Goal: Contribute content: Contribute content

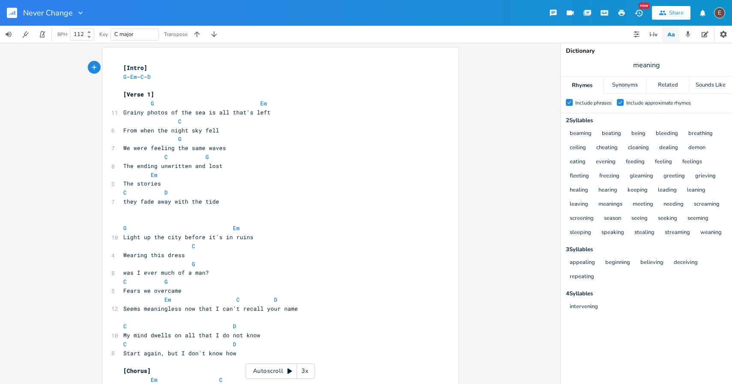
scroll to position [9, 0]
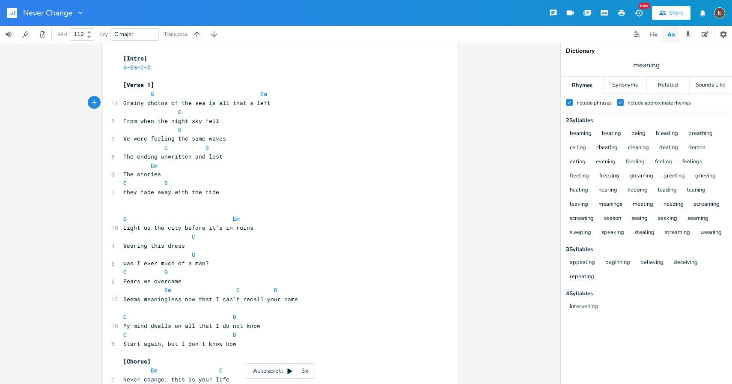
type textarea "is"
drag, startPoint x: 212, startPoint y: 103, endPoint x: 203, endPoint y: 101, distance: 9.2
click at [203, 101] on span "Grainy photos of the sea is all that's left" at bounding box center [196, 103] width 147 height 8
click at [128, 119] on span "From when the night sky fell" at bounding box center [176, 121] width 106 height 8
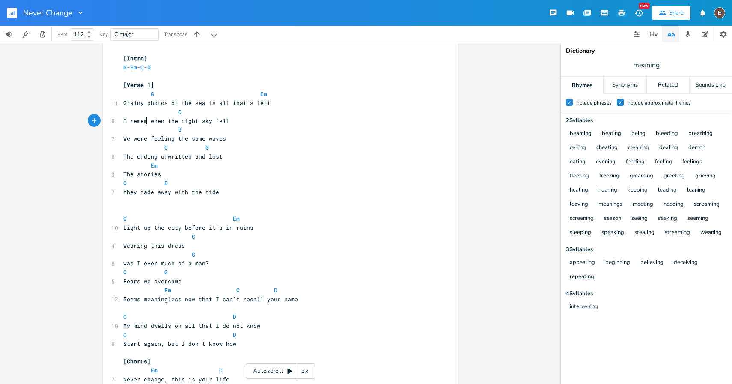
type textarea "I remember"
click at [178, 114] on span "C" at bounding box center [179, 112] width 3 height 8
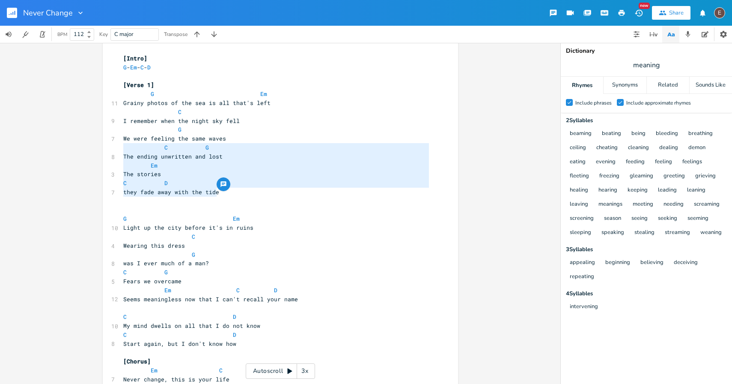
drag, startPoint x: 224, startPoint y: 191, endPoint x: 115, endPoint y: 148, distance: 117.3
type textarea "C G The ending unwritten and lost Em The stories C D they fade away with the ti…"
click at [665, 61] on span "meaning" at bounding box center [646, 64] width 171 height 15
click at [700, 35] on button "button" at bounding box center [705, 34] width 17 height 17
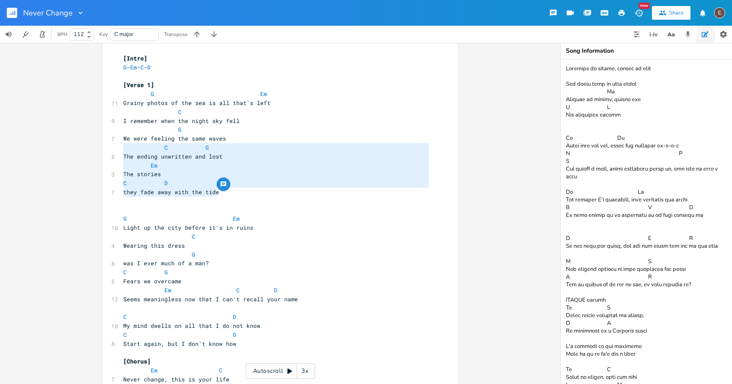
click at [565, 66] on textarea at bounding box center [646, 222] width 171 height 324
paste textarea "C G The ending unwritten and lost Em The stories C D they fade away with the ti…"
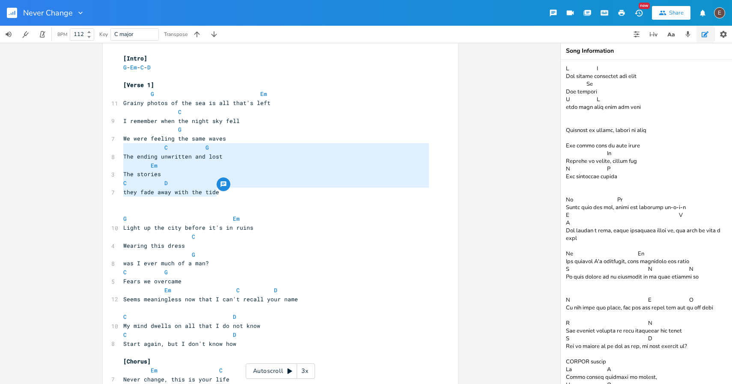
type textarea "C G The ending unwritten and lost Em The stories C D they fade away with the ti…"
click at [236, 151] on pre "C G" at bounding box center [276, 147] width 309 height 9
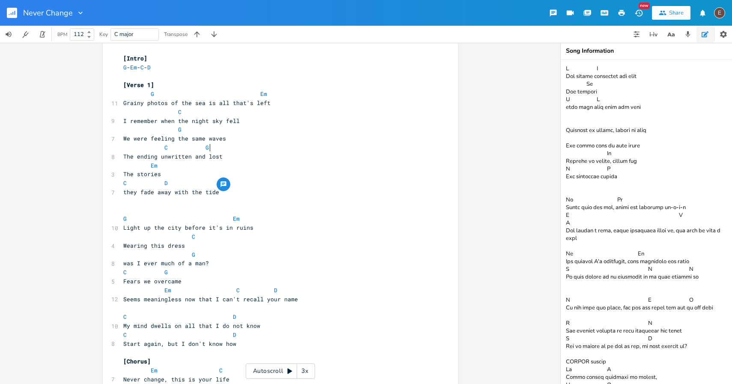
click at [230, 152] on pre "The ending unwritten and lost" at bounding box center [276, 156] width 309 height 9
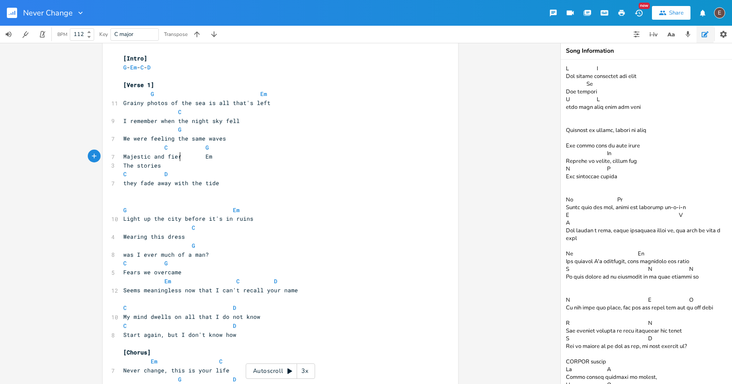
type textarea "Majestic and fierce"
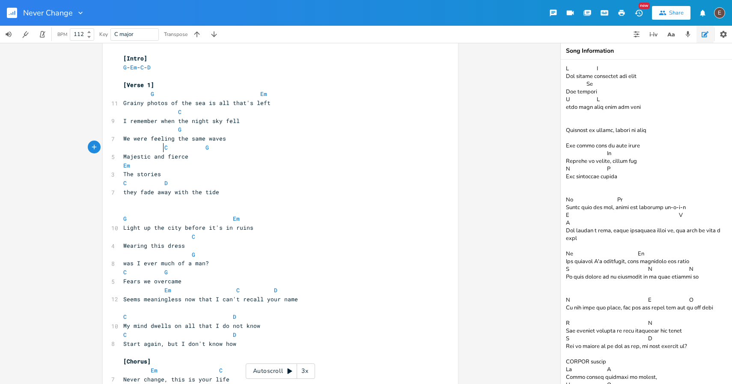
click at [157, 148] on span at bounding box center [158, 147] width 14 height 9
drag, startPoint x: 166, startPoint y: 176, endPoint x: 121, endPoint y: 176, distance: 44.5
click at [122, 176] on pre "The stories" at bounding box center [276, 174] width 309 height 9
type textarea "The unwritten ending"
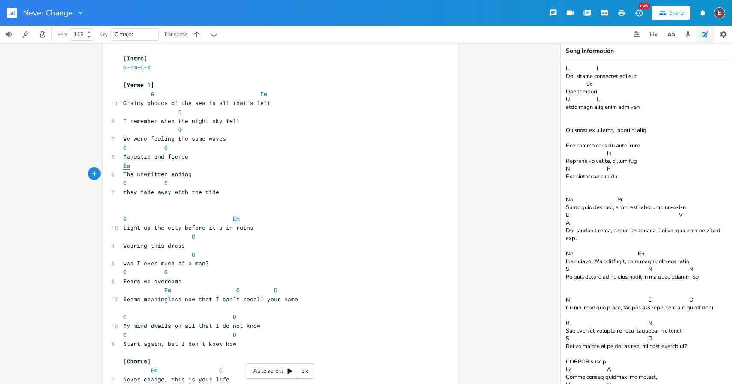
click at [123, 164] on span "Em" at bounding box center [126, 165] width 7 height 8
click at [131, 191] on span "they fade away with the tide" at bounding box center [171, 192] width 96 height 8
type textarea "they"
click at [131, 191] on span "they fade away with the tide" at bounding box center [171, 192] width 96 height 8
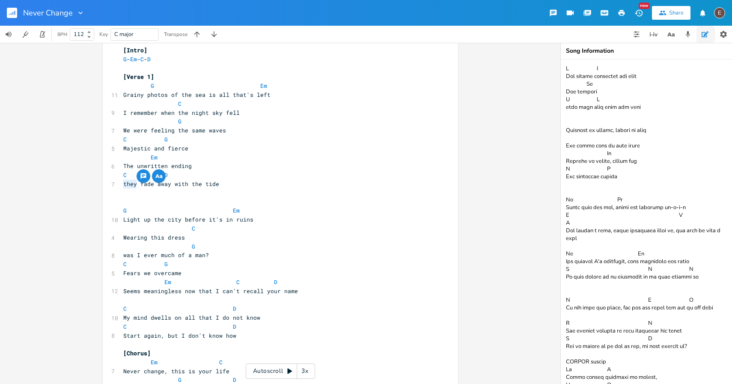
scroll to position [10, 0]
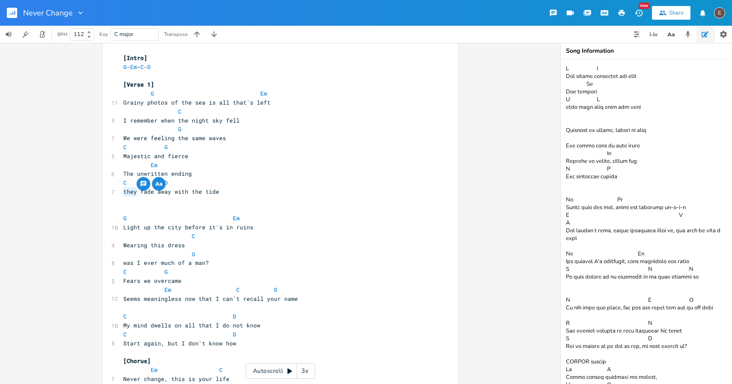
click at [240, 193] on pre "they fade away with the tide" at bounding box center [276, 191] width 309 height 9
click at [151, 193] on span "they fade away with the tide" at bounding box center [171, 192] width 96 height 8
type textarea "s"
click at [135, 193] on span "they fades away with the tide" at bounding box center [172, 192] width 99 height 8
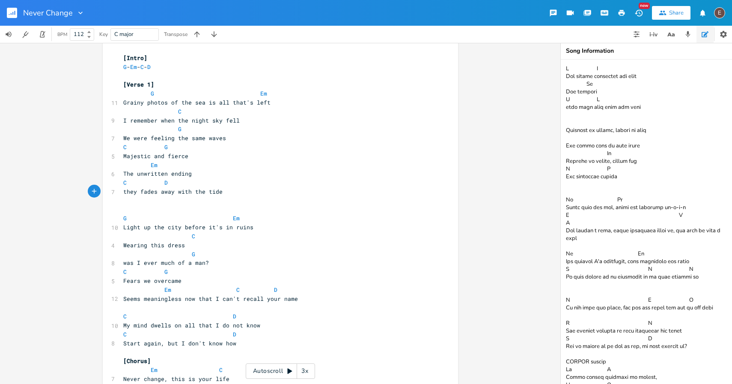
click at [135, 193] on span "they fades away with the tide" at bounding box center [172, 192] width 99 height 8
click at [124, 227] on span "Light up the city before it's in ruins" at bounding box center [188, 227] width 130 height 8
type textarea "We l"
click at [200, 230] on span "We light up the city before it's in ruins" at bounding box center [193, 227] width 140 height 8
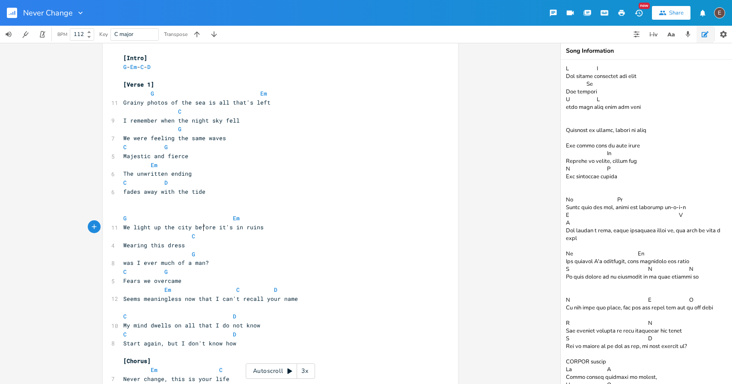
click at [200, 230] on span "We light up the city before it's in ruins" at bounding box center [193, 227] width 140 height 8
type textarea "now"
click at [248, 240] on pre "C" at bounding box center [276, 236] width 309 height 9
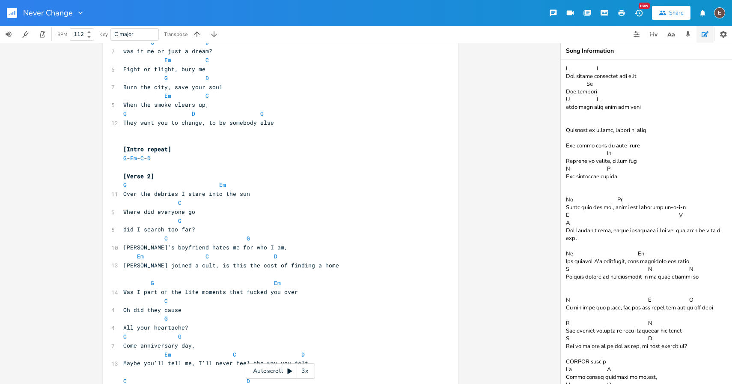
scroll to position [414, 0]
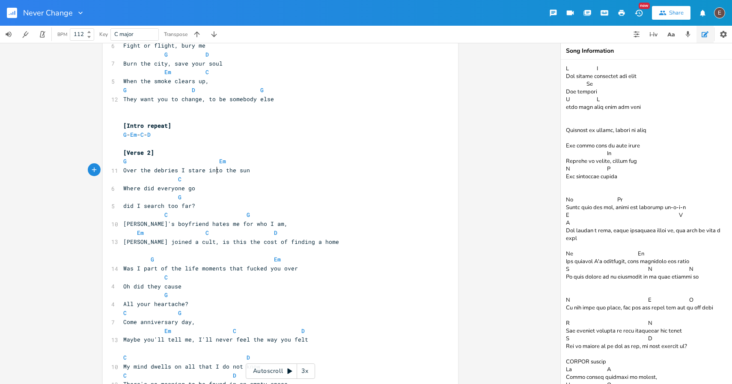
click at [214, 172] on span "Over the debries I stare into the sun" at bounding box center [186, 170] width 127 height 8
click at [208, 170] on span "Over the debries I stare into the sun" at bounding box center [186, 170] width 127 height 8
type textarea "into"
click at [208, 170] on span "Over the debries I stare into the sun" at bounding box center [186, 170] width 127 height 8
click at [228, 190] on pre "Where did everyone go" at bounding box center [276, 188] width 309 height 9
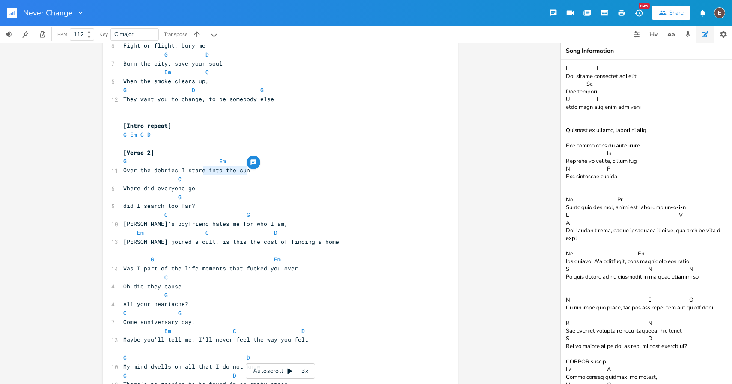
type textarea "into the sun"
drag, startPoint x: 245, startPoint y: 170, endPoint x: 204, endPoint y: 170, distance: 41.1
click at [204, 170] on span "Over the debries I stare into the sun" at bounding box center [186, 170] width 127 height 8
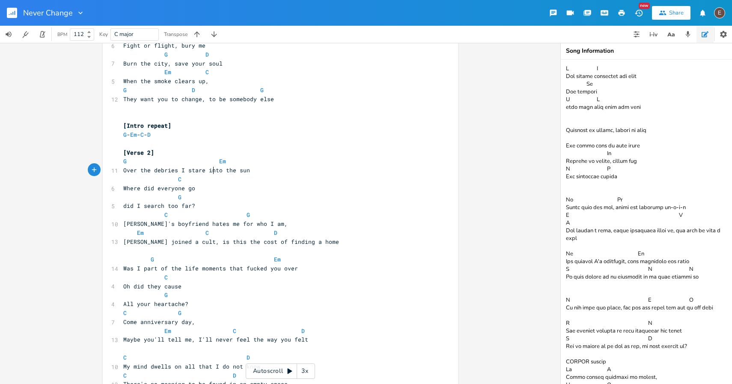
click at [210, 172] on span "Over the debries I stare into the sun" at bounding box center [186, 170] width 127 height 8
type textarea "over"
type textarea "into"
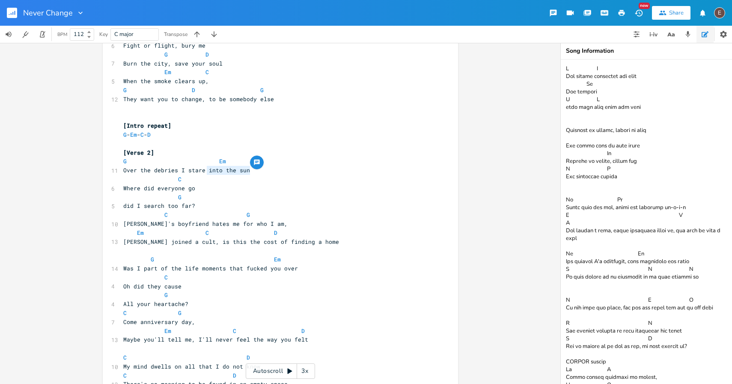
drag, startPoint x: 247, startPoint y: 173, endPoint x: 204, endPoint y: 174, distance: 42.8
click at [204, 174] on pre "Over the debries I stare into the sun" at bounding box center [276, 170] width 309 height 9
type textarea "into the sun"
click at [228, 173] on pre "Over the debries I stare into the sun" at bounding box center [276, 170] width 309 height 9
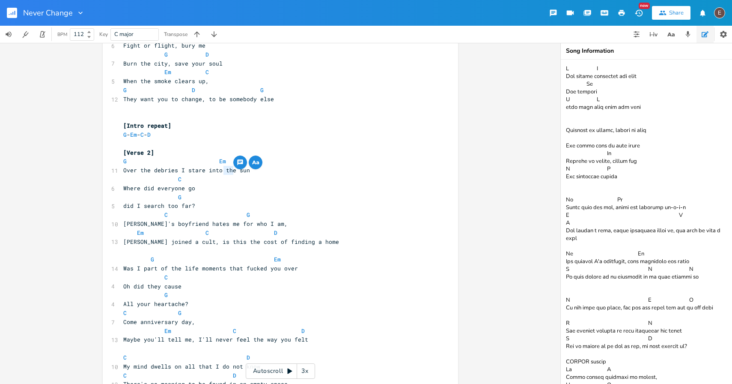
scroll to position [0, 3]
type textarea "the"
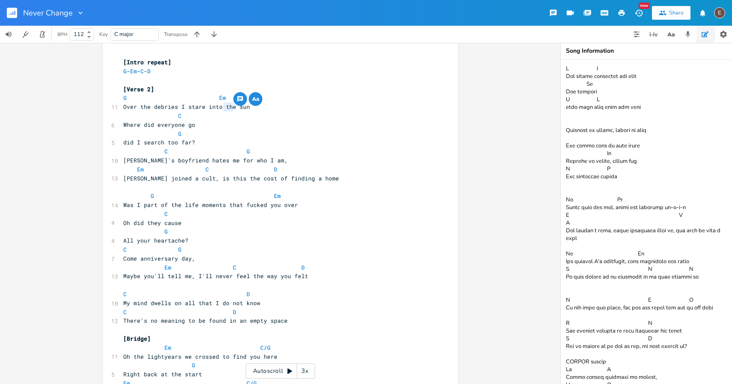
scroll to position [467, 0]
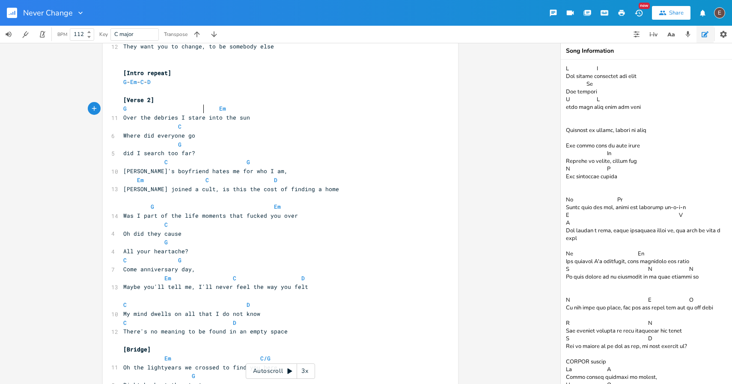
click at [206, 109] on span at bounding box center [213, 108] width 14 height 9
click at [209, 109] on span at bounding box center [213, 108] width 14 height 9
click at [122, 111] on pre "G Em" at bounding box center [276, 108] width 309 height 9
click at [261, 108] on span at bounding box center [267, 108] width 14 height 9
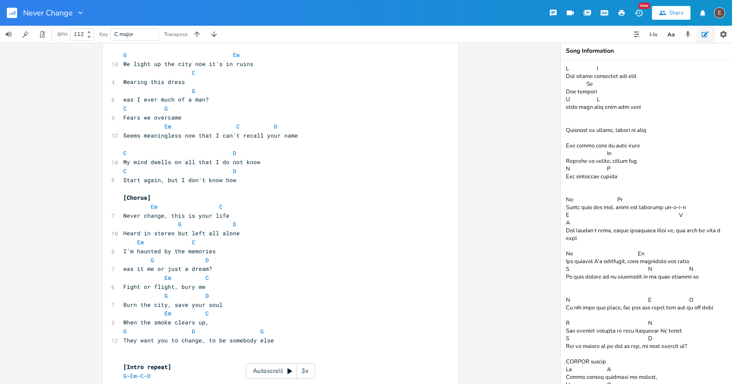
scroll to position [181, 0]
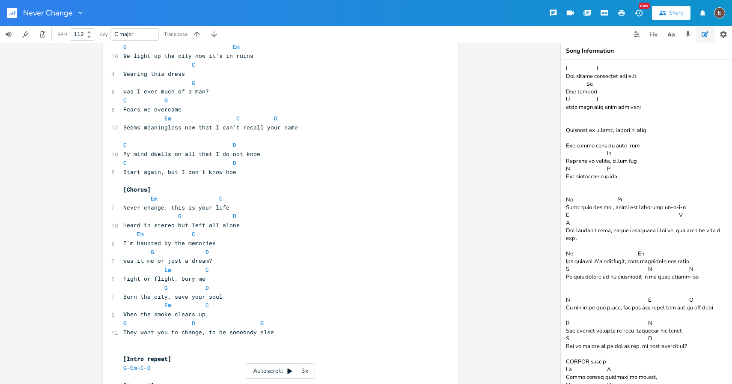
click at [173, 224] on span "Heard in stereo but left all alone" at bounding box center [181, 225] width 116 height 8
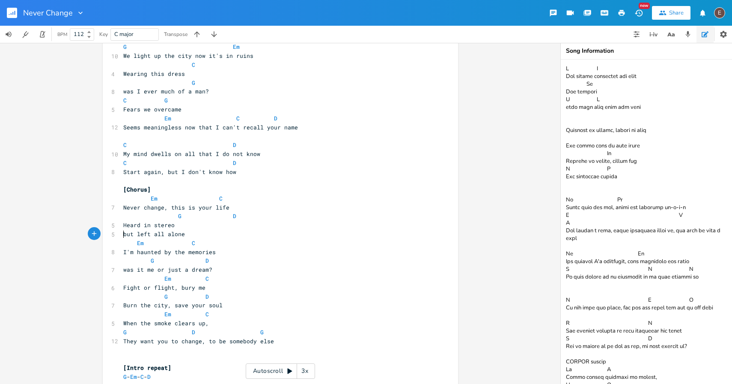
click at [227, 228] on pre "Heard in stereo" at bounding box center [276, 225] width 309 height 9
type textarea "on a Saturdsay night"
click at [213, 224] on span "Heard in stereo on a Saturdsay night" at bounding box center [184, 225] width 123 height 8
click at [143, 226] on span "Heard in stereo on a [DATE] night" at bounding box center [179, 225] width 113 height 8
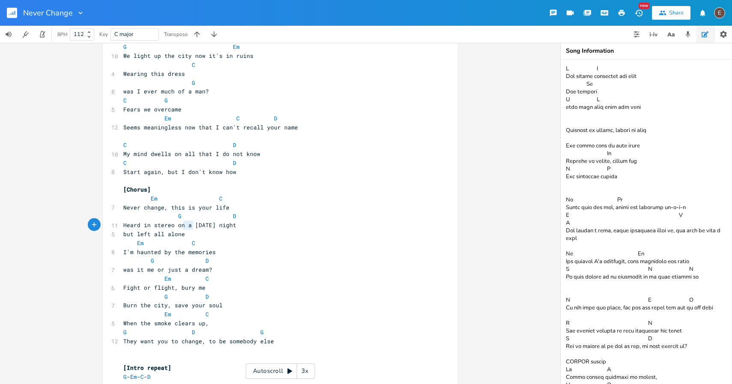
type textarea "on a"
drag, startPoint x: 190, startPoint y: 226, endPoint x: 174, endPoint y: 227, distance: 15.9
click at [174, 227] on span "Heard in stereo on a [DATE] night" at bounding box center [179, 225] width 113 height 8
type textarea "last"
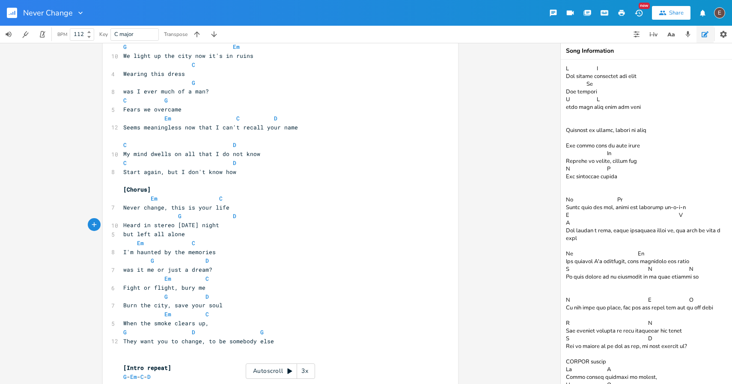
click at [177, 236] on span "but left all alone" at bounding box center [154, 234] width 62 height 8
type textarea "but left all alone"
click at [177, 236] on span "but left all alone" at bounding box center [154, 234] width 62 height 8
type textarea "but left all alone"
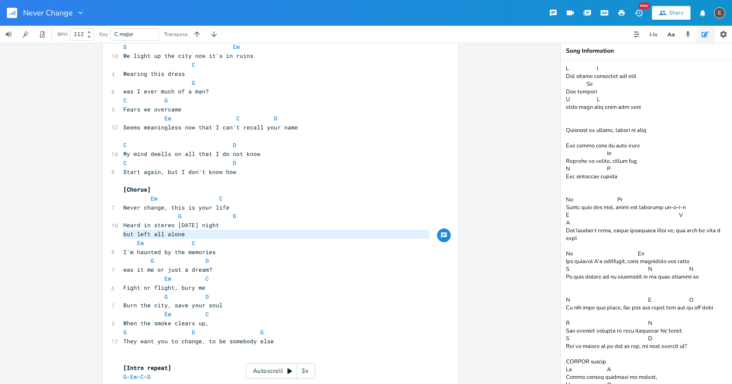
click at [666, 114] on textarea at bounding box center [646, 222] width 171 height 324
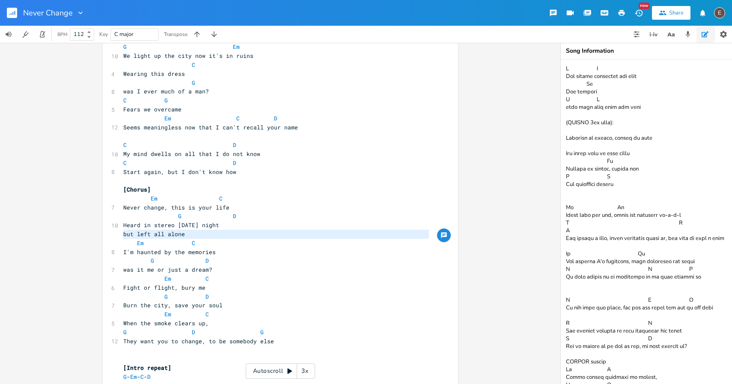
paste textarea "but left all alone"
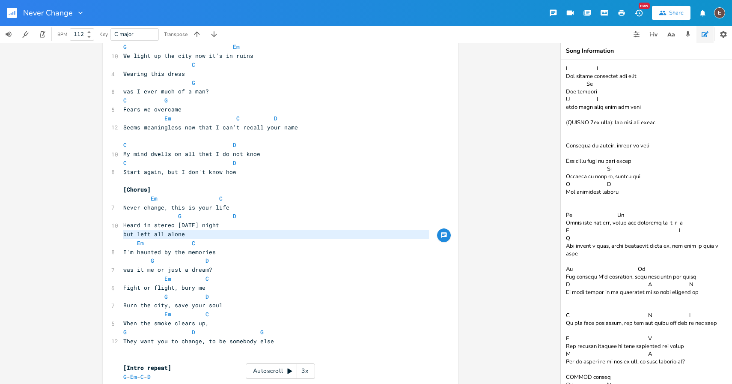
type textarea "C G The ending unwritten and lost Em The stories C D they fade away with the ti…"
click at [182, 232] on span "but left all alone" at bounding box center [154, 234] width 62 height 8
type textarea "but left all alone"
click at [182, 232] on span "but left all alone" at bounding box center [154, 234] width 62 height 8
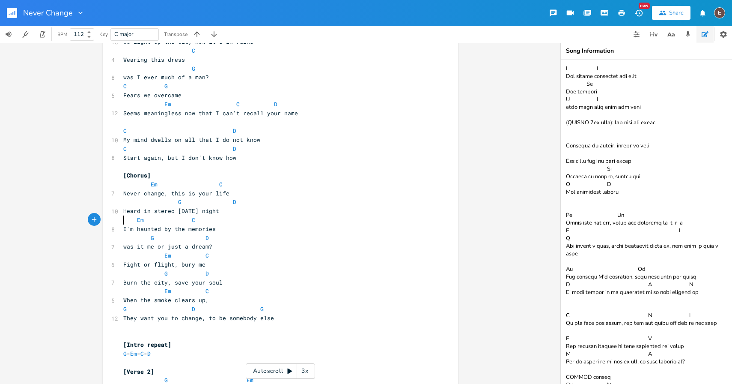
scroll to position [197, 0]
click at [183, 210] on span "Heard in stereo [DATE] night" at bounding box center [171, 209] width 96 height 8
type textarea "this"
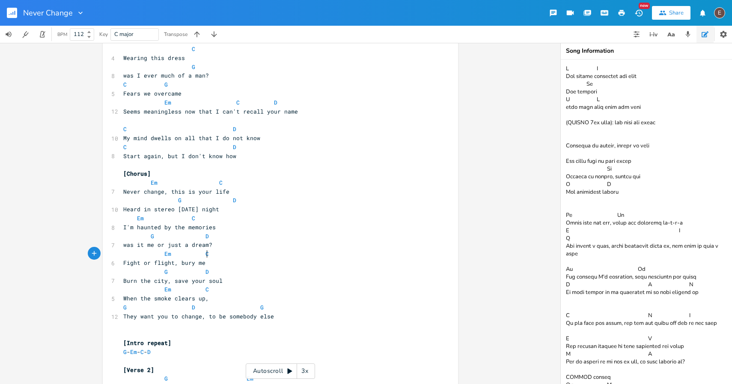
click at [284, 253] on pre "Em C" at bounding box center [276, 253] width 309 height 9
click at [622, 13] on icon "button" at bounding box center [622, 13] width 8 height 8
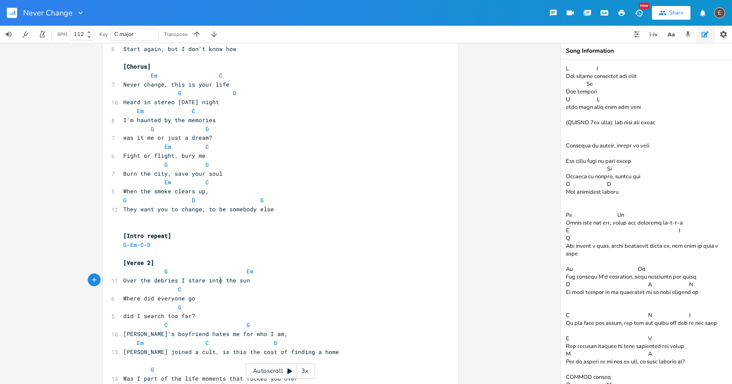
scroll to position [0, 0]
drag, startPoint x: 219, startPoint y: 282, endPoint x: 184, endPoint y: 280, distance: 34.8
click at [184, 280] on span "Over the debries I stare into the sun" at bounding box center [186, 280] width 127 height 8
type textarea "face"
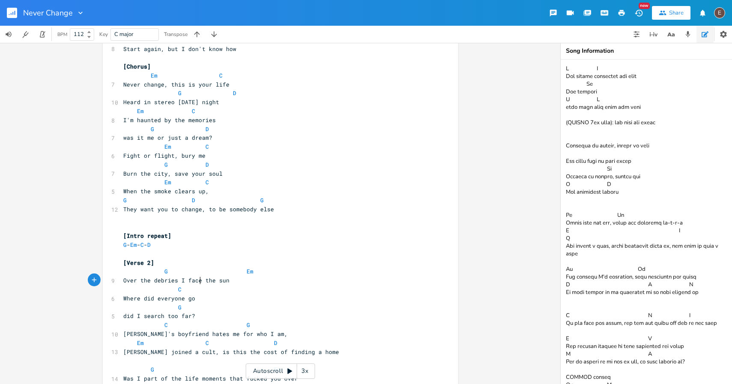
click at [195, 282] on span "Over the debries I face the sun" at bounding box center [176, 280] width 106 height 8
type textarea "face"
click at [195, 282] on span "Over the debries I face the sun" at bounding box center [176, 280] width 106 height 8
click at [206, 287] on span at bounding box center [213, 289] width 14 height 9
click at [192, 279] on span "Over the debries I face the sun" at bounding box center [176, 280] width 106 height 8
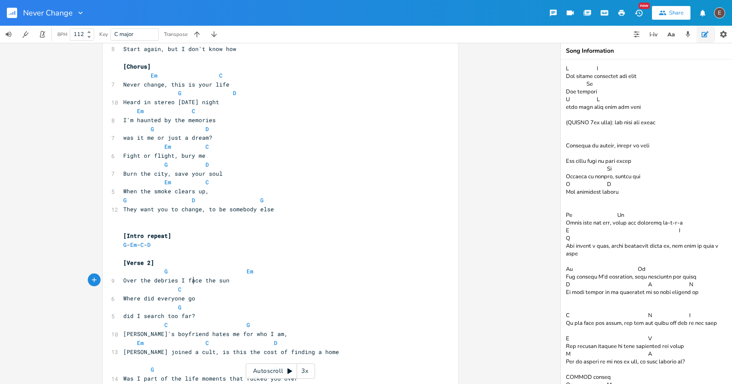
type textarea "face"
click at [192, 279] on span "Over the debries I face the sun" at bounding box center [176, 280] width 106 height 8
type textarea "'m blinded by"
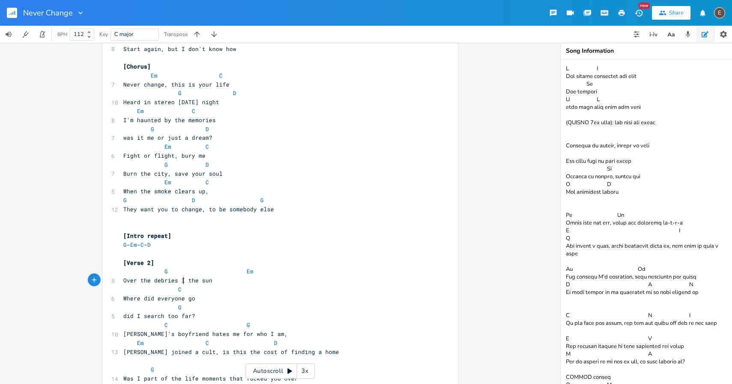
type textarea "face"
click at [201, 298] on pre "Where did everyone go" at bounding box center [276, 298] width 309 height 9
click at [190, 279] on span "Over the debries I face the sun" at bounding box center [176, 280] width 106 height 8
type textarea "face"
click at [190, 279] on span "Over the debries I face the sun" at bounding box center [176, 280] width 106 height 8
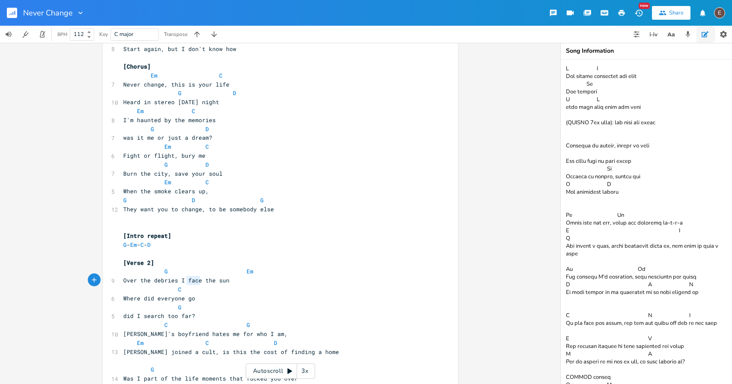
click at [221, 294] on pre "Where did everyone go" at bounding box center [276, 298] width 309 height 9
click at [190, 278] on span "Over the debries I face the sun" at bounding box center [176, 280] width 106 height 8
type textarea "face"
click at [190, 278] on span "Over the debries I face the sun" at bounding box center [176, 280] width 106 height 8
click at [211, 299] on pre "Where did everyone go" at bounding box center [276, 298] width 309 height 9
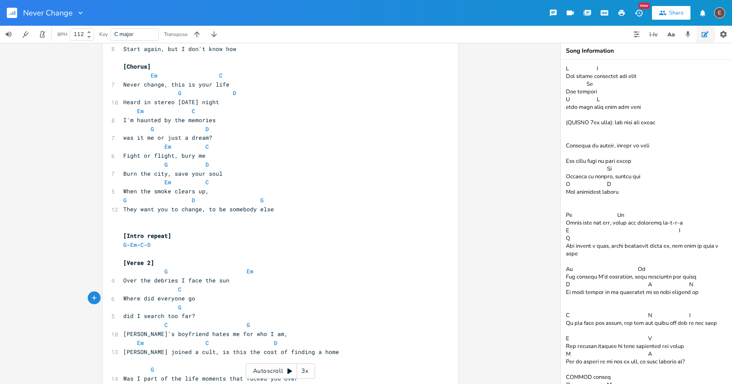
click at [191, 278] on span "Over the debries I face the sun" at bounding box center [176, 280] width 106 height 8
type textarea "face"
click at [191, 280] on span "Over the debries I face the sun" at bounding box center [176, 280] width 106 height 8
type textarea "face"
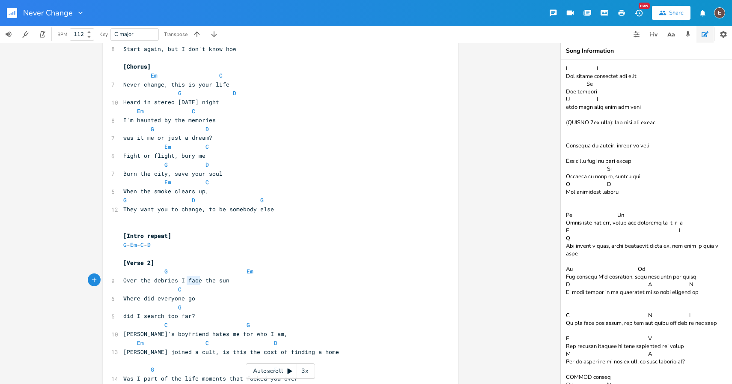
click at [191, 280] on span "Over the debries I face the sun" at bounding box center [176, 280] width 106 height 8
click at [209, 282] on span "Over the debries I face the sun" at bounding box center [176, 280] width 106 height 8
click at [218, 280] on span "Over the debries I face the sun" at bounding box center [176, 280] width 106 height 8
type textarea "sun"
click at [218, 280] on span "Over the debries I face the sun" at bounding box center [176, 280] width 106 height 8
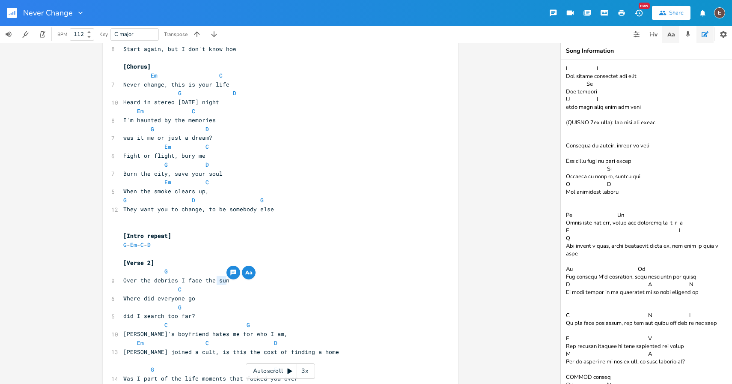
click at [669, 30] on icon "button" at bounding box center [671, 34] width 11 height 11
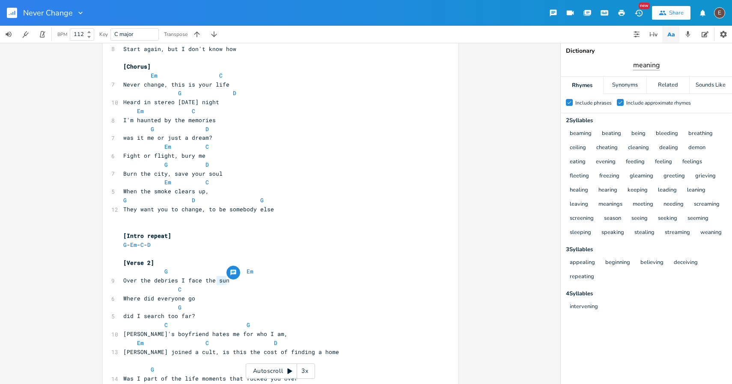
click at [650, 61] on input "meaning" at bounding box center [646, 65] width 27 height 10
type input "horizon"
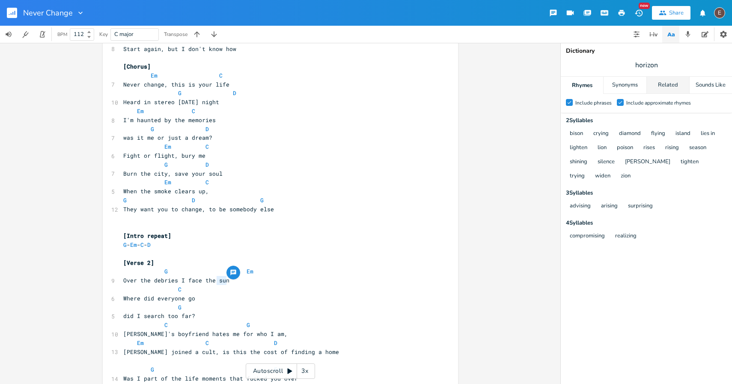
click at [674, 84] on div "Related" at bounding box center [668, 85] width 42 height 17
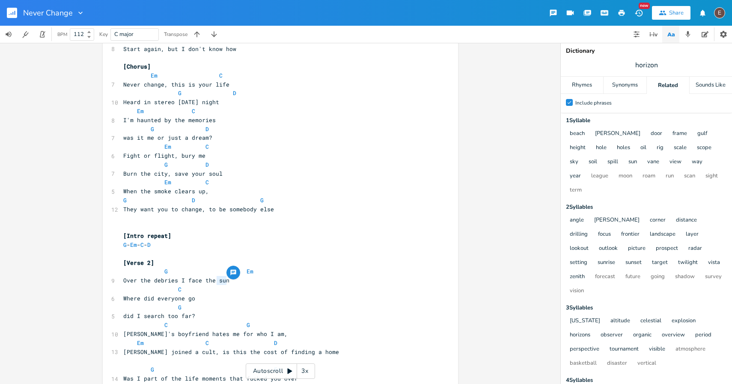
click at [662, 67] on span "horizon" at bounding box center [646, 64] width 171 height 15
click at [217, 284] on pre "Over the debries I face the sun" at bounding box center [276, 280] width 309 height 9
click at [222, 282] on span "Over the debries I face the sun" at bounding box center [176, 280] width 106 height 8
click at [224, 281] on span "Over the debries I face the sun" at bounding box center [176, 280] width 106 height 8
type textarea "set"
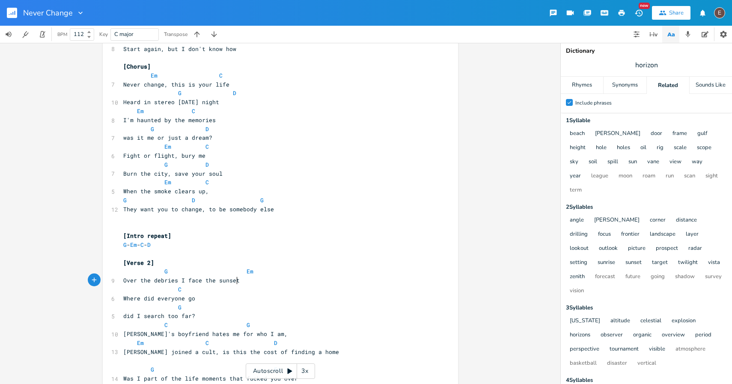
scroll to position [0, 7]
click at [241, 287] on pre "C" at bounding box center [276, 289] width 309 height 9
click at [231, 281] on span "Over the debries I face the sunset" at bounding box center [181, 280] width 116 height 8
type textarea "sunset"
click at [231, 281] on span "Over the debries I face the sunset" at bounding box center [181, 280] width 116 height 8
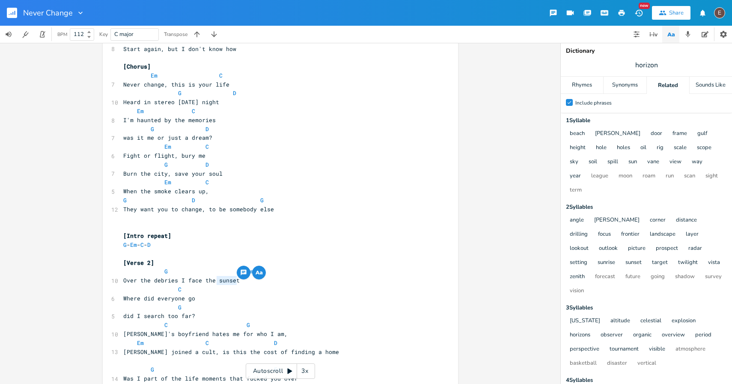
click at [233, 294] on pre "Where did everyone go" at bounding box center [276, 298] width 309 height 9
click at [233, 287] on span at bounding box center [240, 289] width 14 height 9
click at [233, 293] on span at bounding box center [240, 289] width 14 height 9
click at [224, 278] on span "Over the debries I face the sunset" at bounding box center [181, 280] width 116 height 8
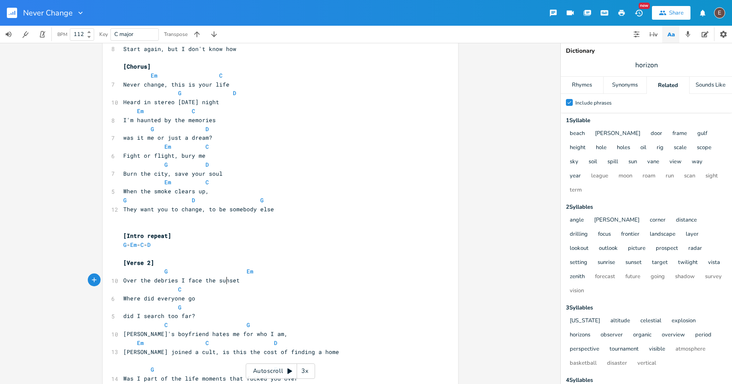
type textarea "sunset"
click at [224, 278] on span "Over the debries I face the sunset" at bounding box center [181, 280] width 116 height 8
click at [219, 294] on pre "Where did everyone go" at bounding box center [276, 298] width 309 height 9
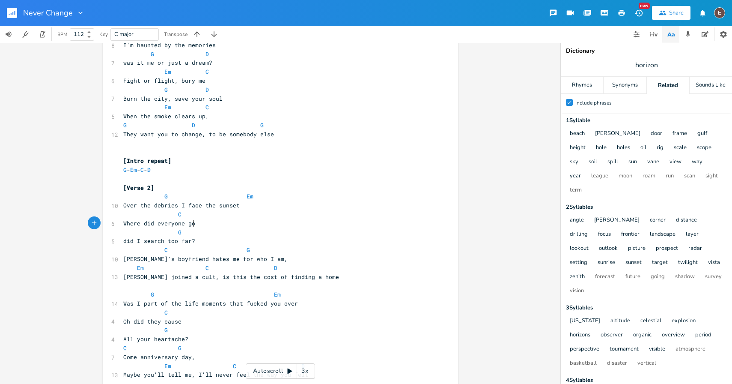
click at [225, 206] on span "Over the debries I face the sunset" at bounding box center [181, 205] width 116 height 8
type textarea "sunset"
click at [225, 206] on span "Over the debries I face the sunset" at bounding box center [181, 205] width 116 height 8
click at [225, 209] on pre "Over the debries I face the sunset" at bounding box center [276, 205] width 309 height 9
type textarea "sunset"
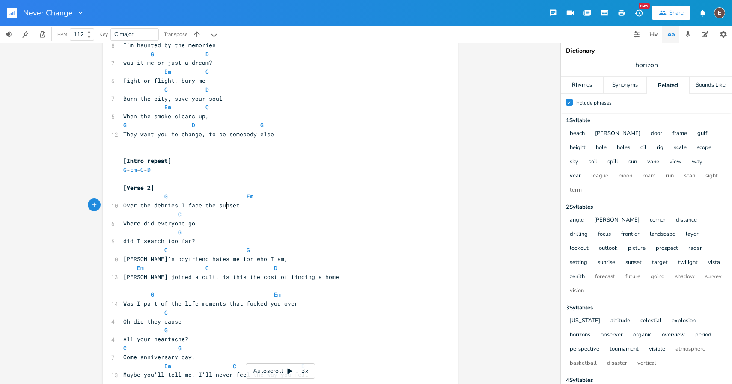
click at [225, 209] on pre "Over the debries I face the sunset" at bounding box center [276, 205] width 309 height 9
click at [194, 207] on span "Over the debries I face the sunset" at bounding box center [181, 205] width 116 height 8
type textarea "face"
click at [194, 207] on span "Over the debries I face the sunset" at bounding box center [181, 205] width 116 height 8
click at [248, 213] on pre "C" at bounding box center [276, 214] width 309 height 9
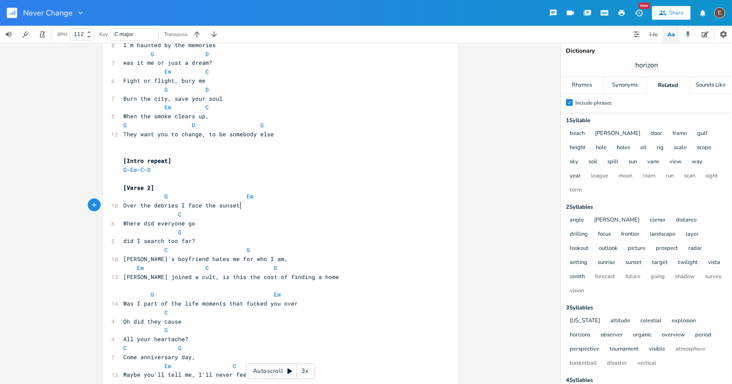
type textarea "ace the sunset"
drag, startPoint x: 237, startPoint y: 206, endPoint x: 186, endPoint y: 206, distance: 51.4
click at [186, 206] on pre "Over the debries I face the sunset" at bounding box center [276, 205] width 309 height 9
click at [209, 206] on span "Over the debries I face the sunset" at bounding box center [181, 205] width 116 height 8
type textarea "the"
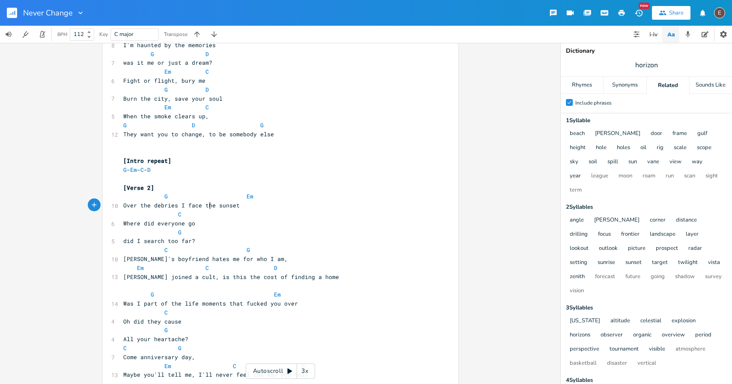
click at [209, 206] on span "Over the debries I face the sunset" at bounding box center [181, 205] width 116 height 8
click at [218, 205] on span "Over the debries I face the sunset" at bounding box center [181, 205] width 116 height 8
type textarea "sun"
